Goal: Task Accomplishment & Management: Complete application form

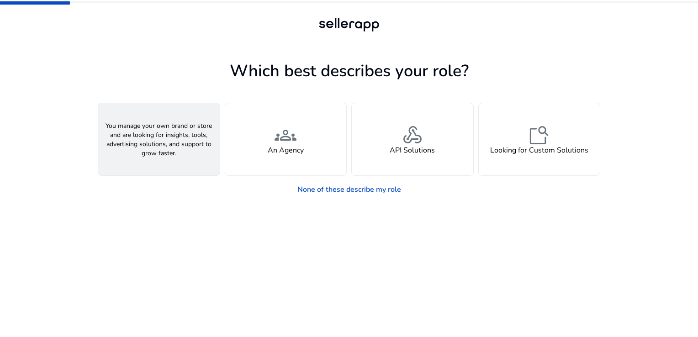
click at [165, 146] on h4 "A Seller" at bounding box center [158, 150] width 27 height 9
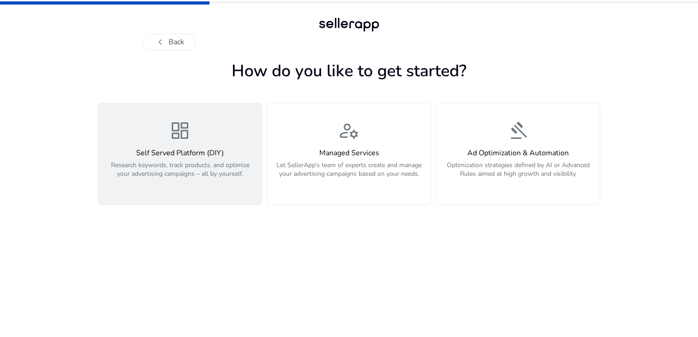
click at [190, 142] on span "dashboard" at bounding box center [180, 131] width 22 height 22
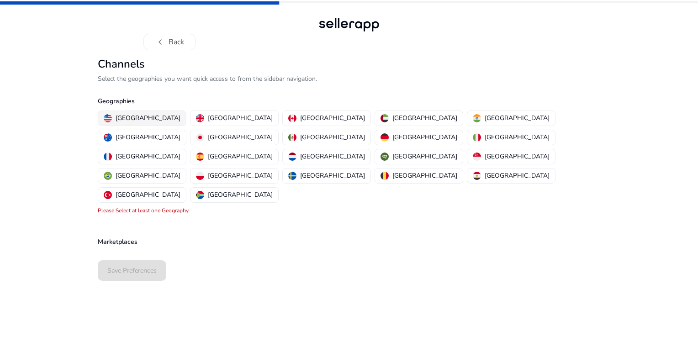
click at [132, 117] on p "[GEOGRAPHIC_DATA]" at bounding box center [148, 118] width 65 height 10
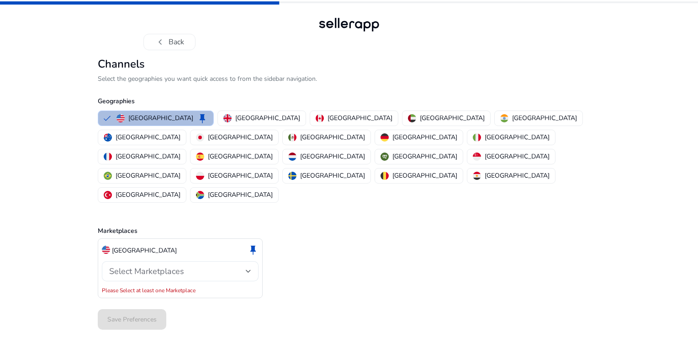
click at [249, 266] on div at bounding box center [248, 271] width 5 height 11
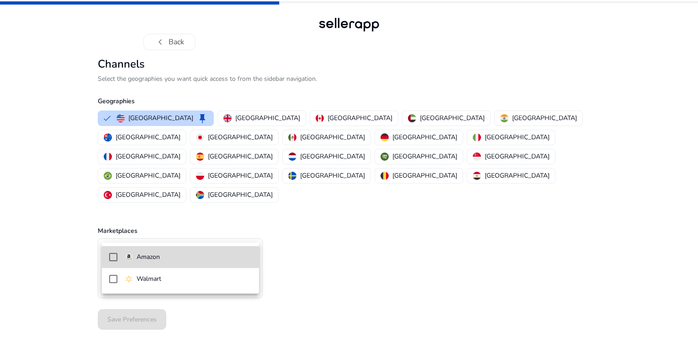
click at [138, 255] on p "Amazon" at bounding box center [148, 257] width 23 height 10
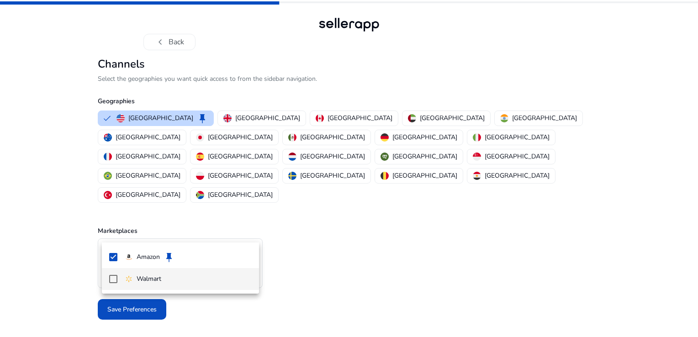
click at [110, 277] on mat-pseudo-checkbox at bounding box center [113, 279] width 8 height 8
click at [334, 276] on div at bounding box center [349, 168] width 698 height 337
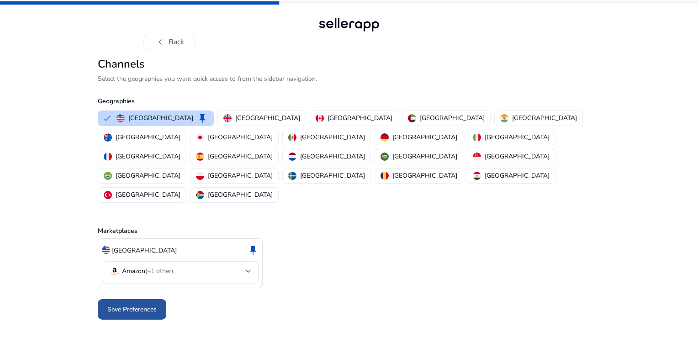
click at [133, 305] on span "Save Preferences" at bounding box center [131, 310] width 49 height 10
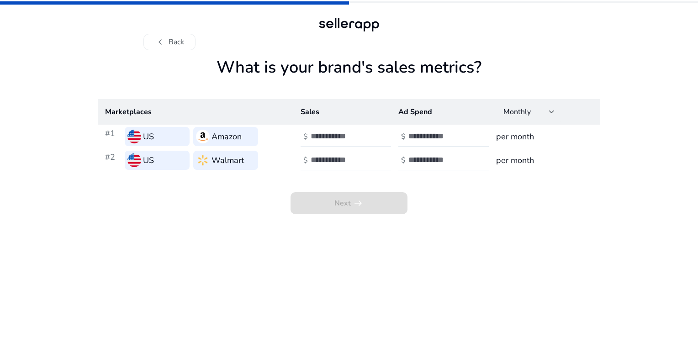
click at [316, 138] on input "number" at bounding box center [342, 136] width 62 height 10
type input "***"
click at [334, 159] on input "number" at bounding box center [342, 160] width 62 height 10
type input "***"
drag, startPoint x: 207, startPoint y: 69, endPoint x: 492, endPoint y: 63, distance: 284.7
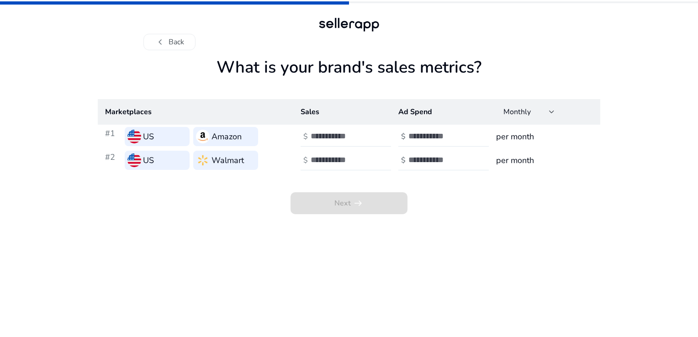
click at [492, 63] on h1 "What is your brand's sales metrics?" at bounding box center [349, 79] width 503 height 42
drag, startPoint x: 492, startPoint y: 63, endPoint x: 466, endPoint y: 69, distance: 26.7
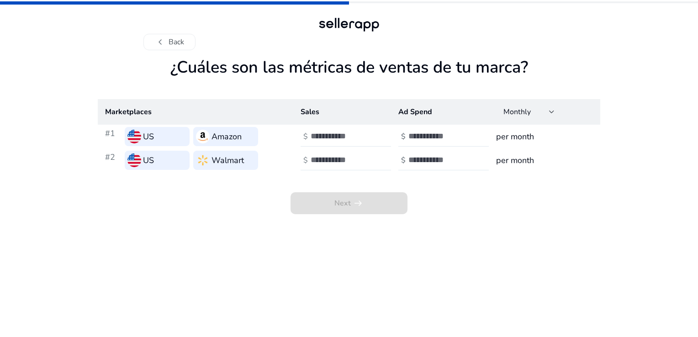
click at [615, 253] on div "chevron_left Back ¿Cuáles son las métricas de ventas de tu marca? Marketplaces …" at bounding box center [349, 168] width 698 height 337
click at [422, 136] on input "number" at bounding box center [440, 136] width 62 height 10
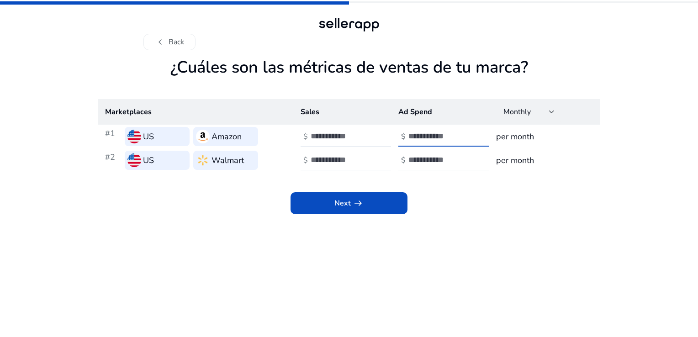
type input "***"
click at [416, 154] on div at bounding box center [450, 160] width 82 height 20
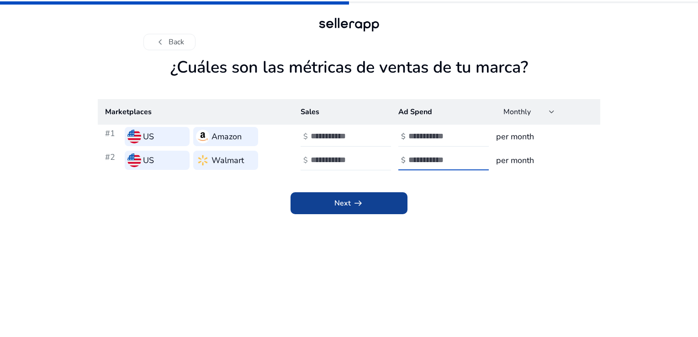
type input "***"
click at [360, 198] on span "arrow_right_alt" at bounding box center [358, 203] width 11 height 11
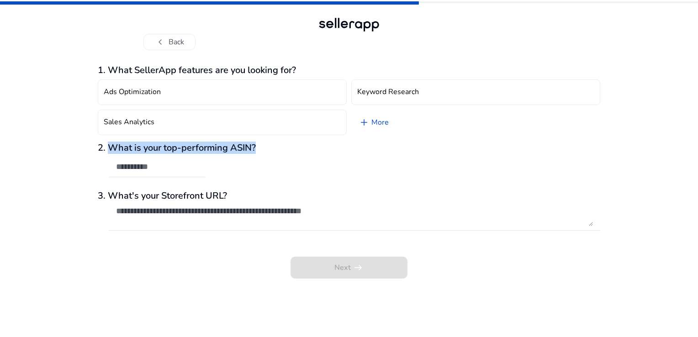
drag, startPoint x: 124, startPoint y: 145, endPoint x: 259, endPoint y: 141, distance: 134.9
click at [259, 141] on div "1. What SellerApp features are you looking for? Ads Optimization Keyword Resear…" at bounding box center [349, 172] width 503 height 214
drag, startPoint x: 259, startPoint y: 141, endPoint x: 235, endPoint y: 148, distance: 24.9
drag, startPoint x: 256, startPoint y: 145, endPoint x: 111, endPoint y: 150, distance: 144.5
click at [111, 150] on h3 "2. What is your top-performing ASIN?" at bounding box center [349, 148] width 503 height 11
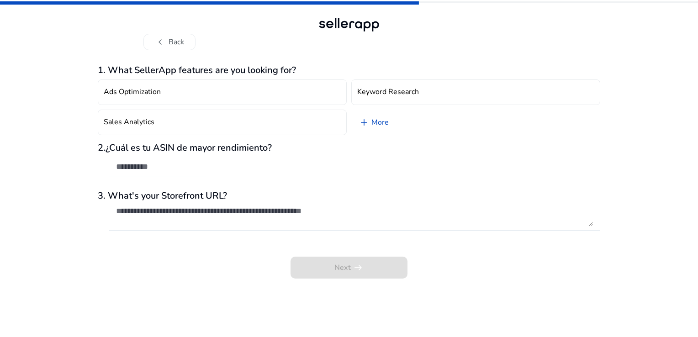
drag, startPoint x: 179, startPoint y: 242, endPoint x: 173, endPoint y: 244, distance: 5.8
click at [178, 244] on div "1. What SellerApp features are you looking for? Ads Optimization Keyword Resear…" at bounding box center [349, 172] width 503 height 214
drag, startPoint x: 111, startPoint y: 193, endPoint x: 228, endPoint y: 191, distance: 117.0
click at [228, 191] on h3 "3. What's your Storefront URL?" at bounding box center [349, 196] width 503 height 11
drag, startPoint x: 228, startPoint y: 191, endPoint x: 214, endPoint y: 196, distance: 14.9
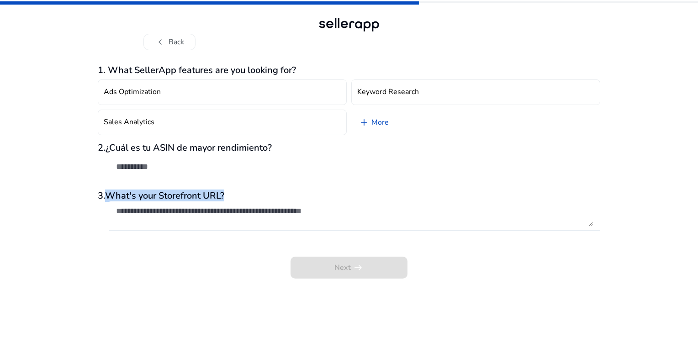
drag, startPoint x: 111, startPoint y: 195, endPoint x: 228, endPoint y: 193, distance: 117.5
click at [228, 193] on h3 "3. What's your Storefront URL?" at bounding box center [349, 196] width 503 height 11
drag, startPoint x: 228, startPoint y: 193, endPoint x: 220, endPoint y: 196, distance: 8.4
click at [196, 249] on div "Next arrow_right_alt" at bounding box center [349, 261] width 503 height 35
click at [161, 163] on input "text" at bounding box center [157, 167] width 82 height 10
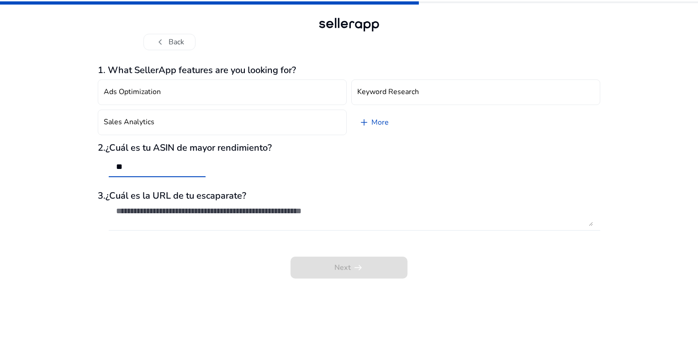
type input "**"
click at [136, 217] on textarea at bounding box center [354, 216] width 477 height 20
drag, startPoint x: 126, startPoint y: 169, endPoint x: 93, endPoint y: 167, distance: 33.4
click at [93, 167] on div "chevron_left Back 1. What SellerApp features are you looking for? Ads Optimizat…" at bounding box center [349, 168] width 698 height 337
type input "*******"
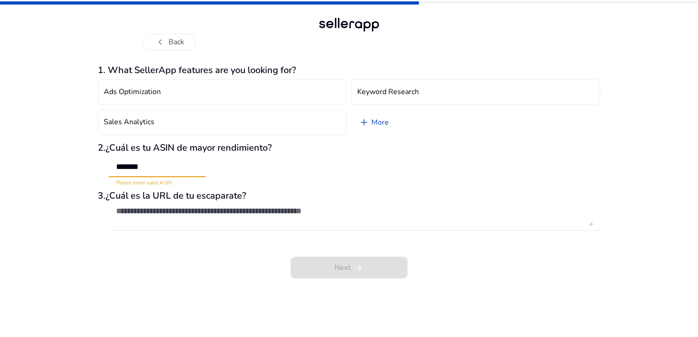
click at [169, 217] on textarea at bounding box center [354, 216] width 477 height 20
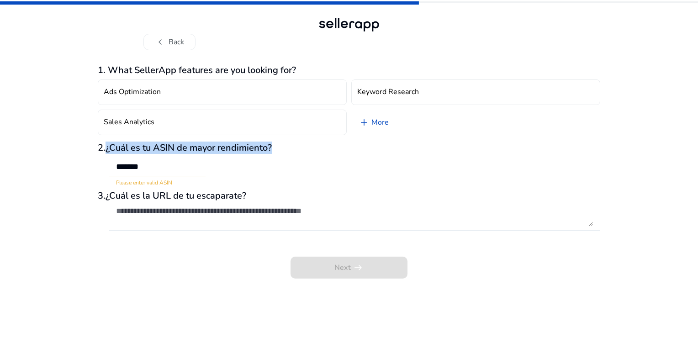
drag, startPoint x: 109, startPoint y: 149, endPoint x: 271, endPoint y: 149, distance: 161.8
click at [272, 149] on font "¿Cuál es tu ASIN de mayor rendimiento?" at bounding box center [189, 148] width 166 height 12
drag, startPoint x: 271, startPoint y: 149, endPoint x: 263, endPoint y: 150, distance: 7.4
drag, startPoint x: 207, startPoint y: 175, endPoint x: 154, endPoint y: 145, distance: 61.0
click at [207, 175] on div "2. ¿Cuál es tu ASIN de mayor rendimiento ? ******* Please enter valid ASIN" at bounding box center [349, 165] width 503 height 44
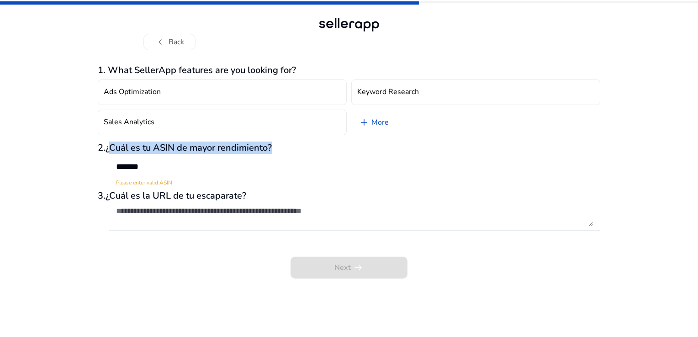
drag, startPoint x: 111, startPoint y: 149, endPoint x: 276, endPoint y: 148, distance: 164.5
click at [276, 148] on h3 "2. ¿Cuál es tu ASIN de mayor rendimiento ?" at bounding box center [349, 148] width 503 height 11
drag, startPoint x: 276, startPoint y: 148, endPoint x: 264, endPoint y: 150, distance: 11.7
